Goal: Information Seeking & Learning: Learn about a topic

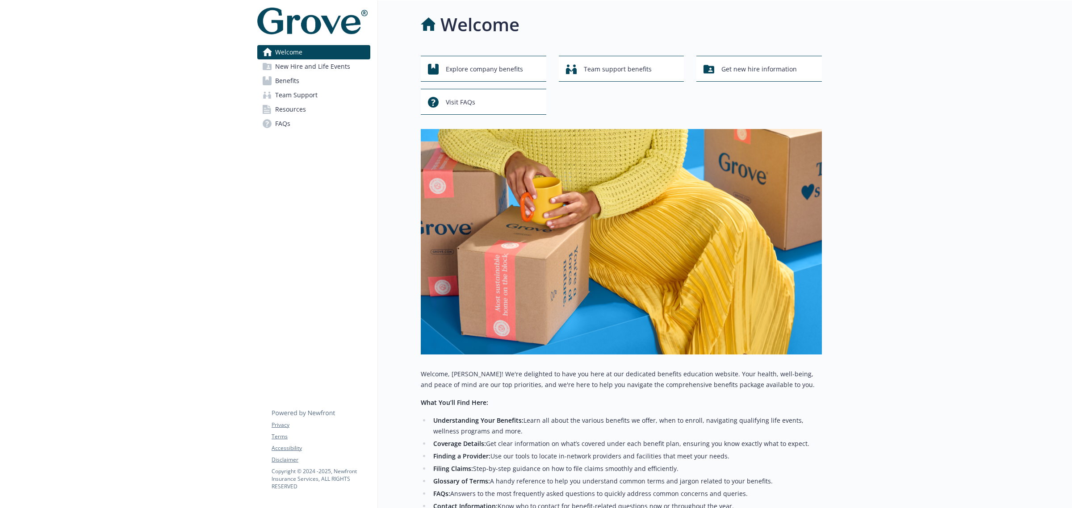
click at [286, 79] on span "Benefits" at bounding box center [287, 81] width 24 height 14
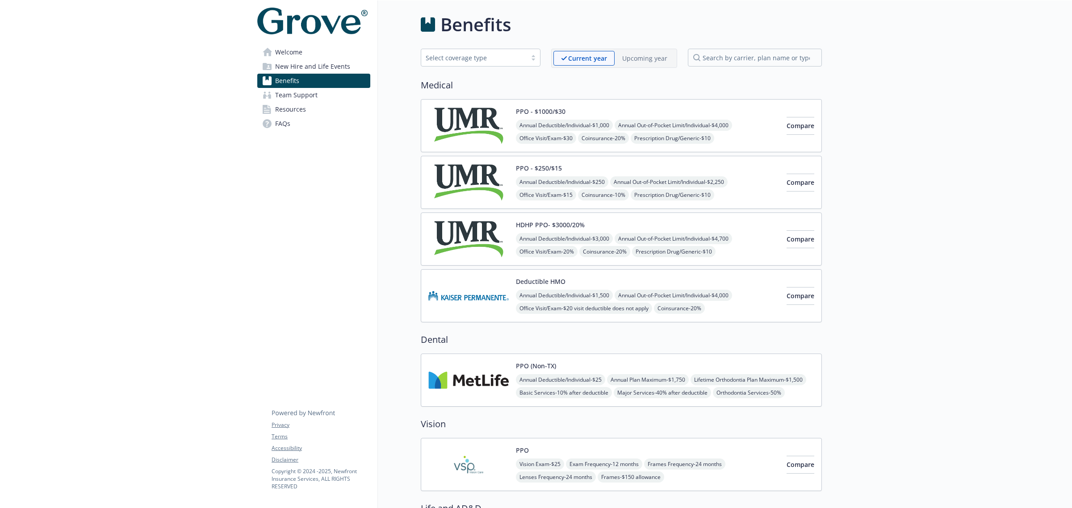
click at [293, 121] on link "FAQs" at bounding box center [313, 124] width 113 height 14
